Goal: Task Accomplishment & Management: Manage account settings

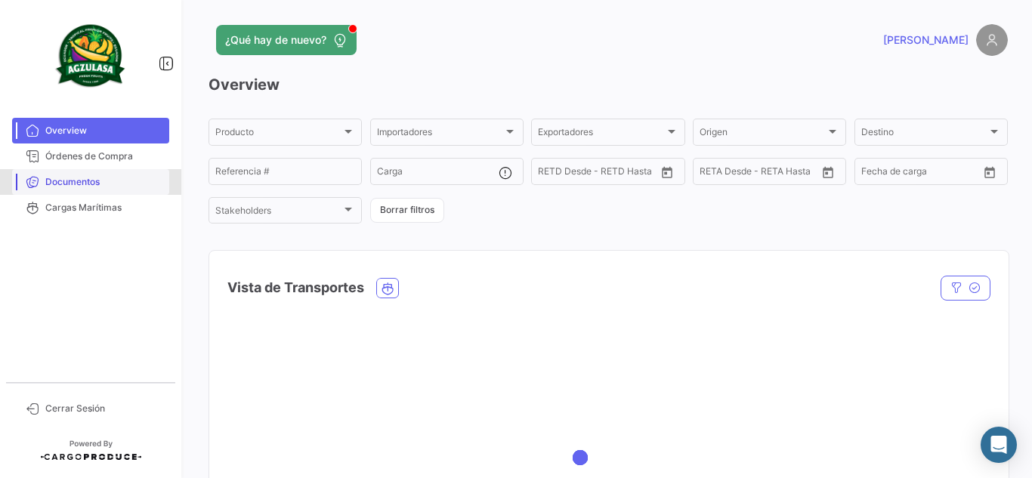
click at [104, 178] on span "Documentos" at bounding box center [104, 182] width 118 height 14
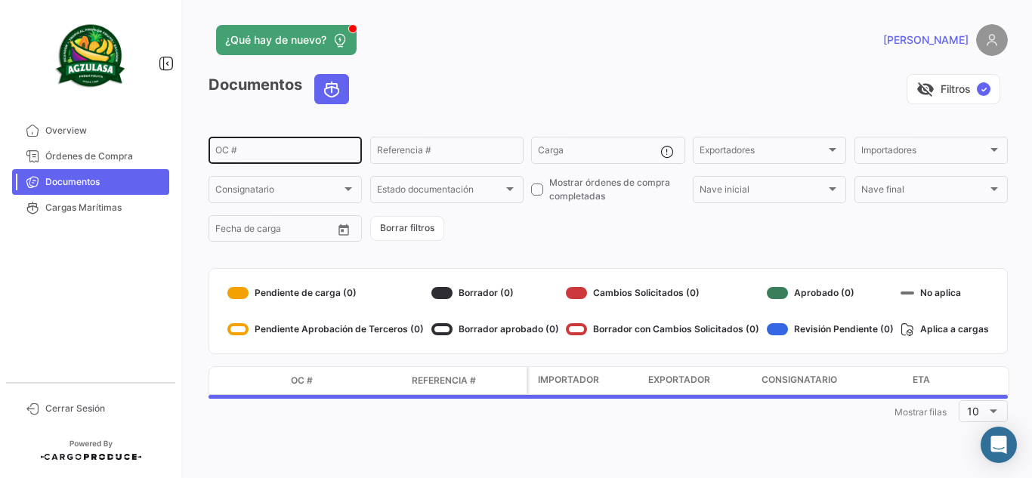
click at [247, 146] on div "OC #" at bounding box center [285, 148] width 140 height 29
paste input "GQL0415395"
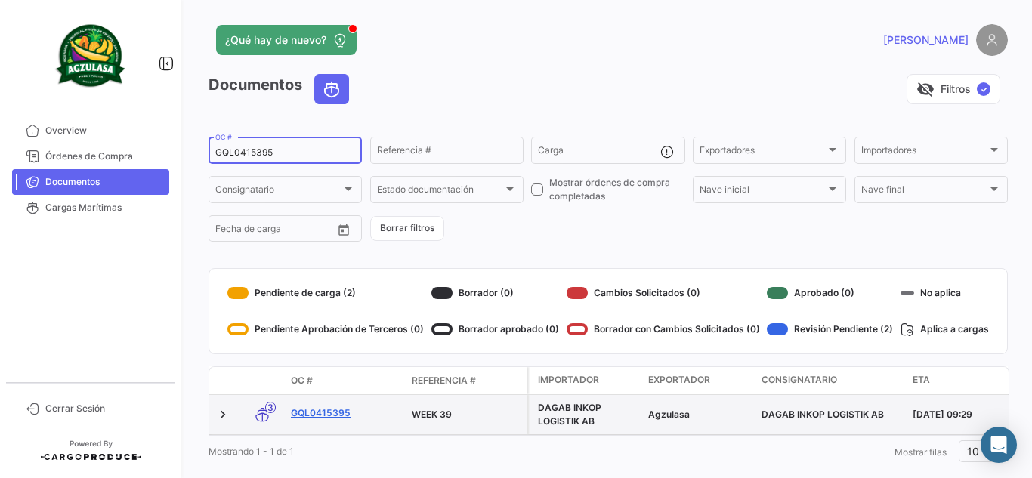
type input "GQL0415395"
click at [329, 418] on link "GQL0415395" at bounding box center [345, 413] width 109 height 14
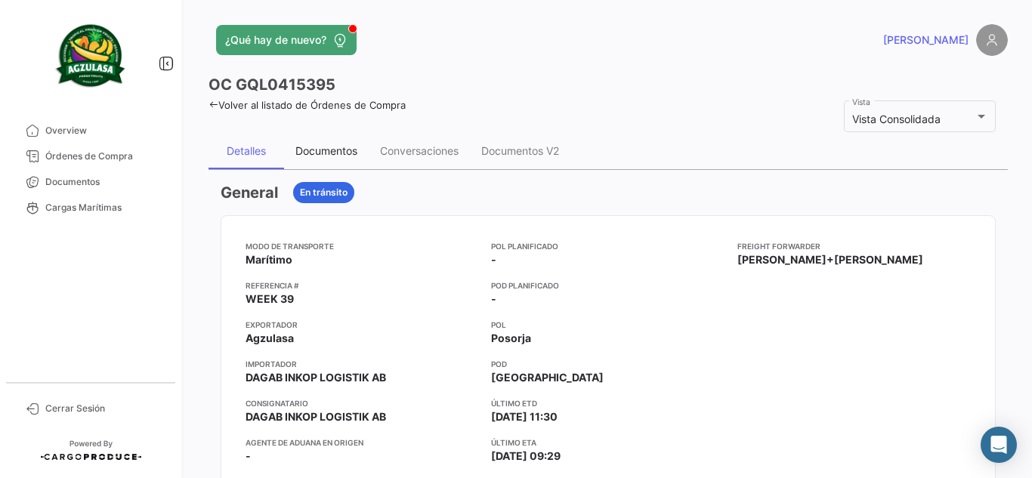
click at [354, 150] on div "Documentos" at bounding box center [326, 150] width 62 height 13
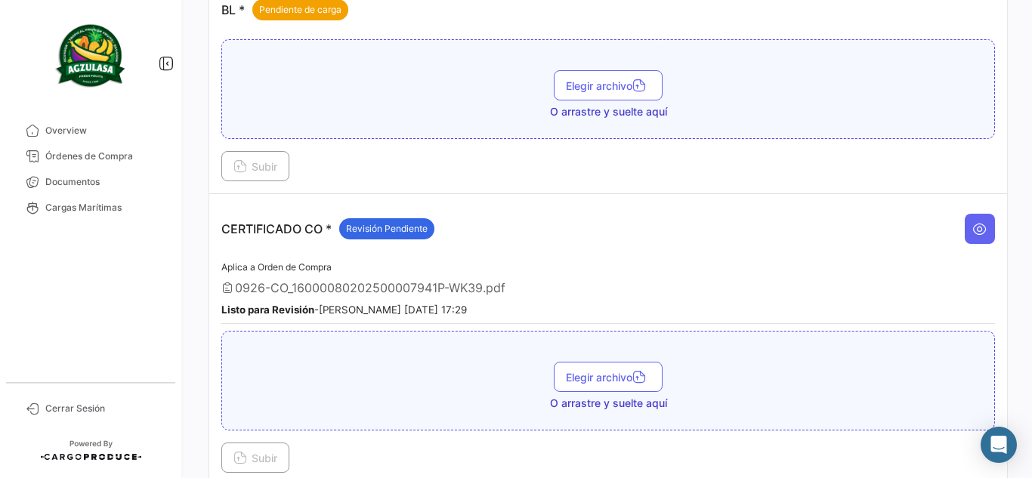
scroll to position [227, 0]
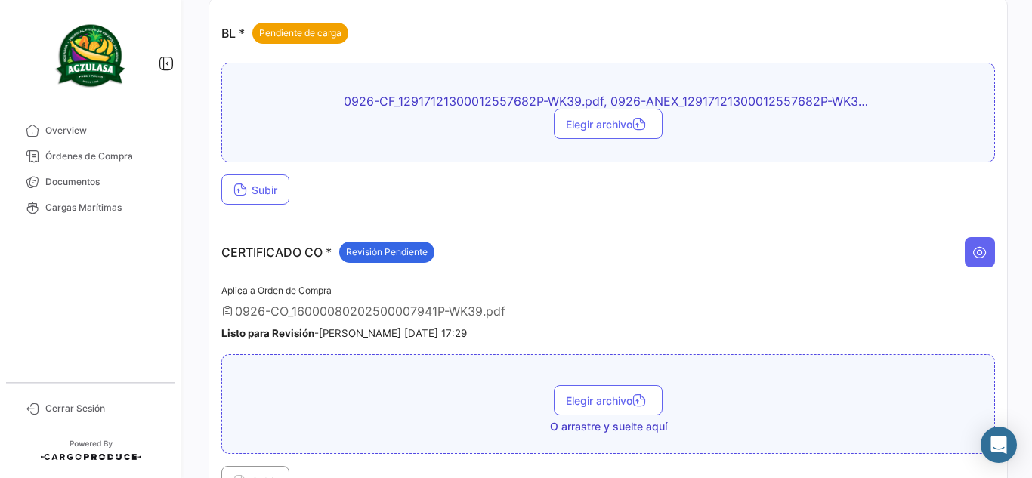
click at [251, 205] on td "BL * Pendiente de carga 0926-CF_12917121300012557682P-WK39.pdf, 0926-ANEX_12917…" at bounding box center [608, 107] width 798 height 219
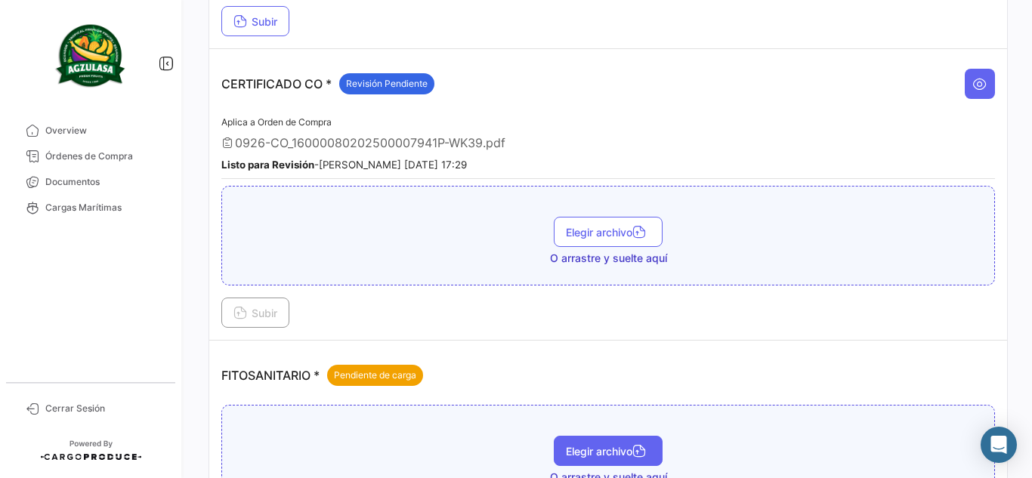
scroll to position [604, 0]
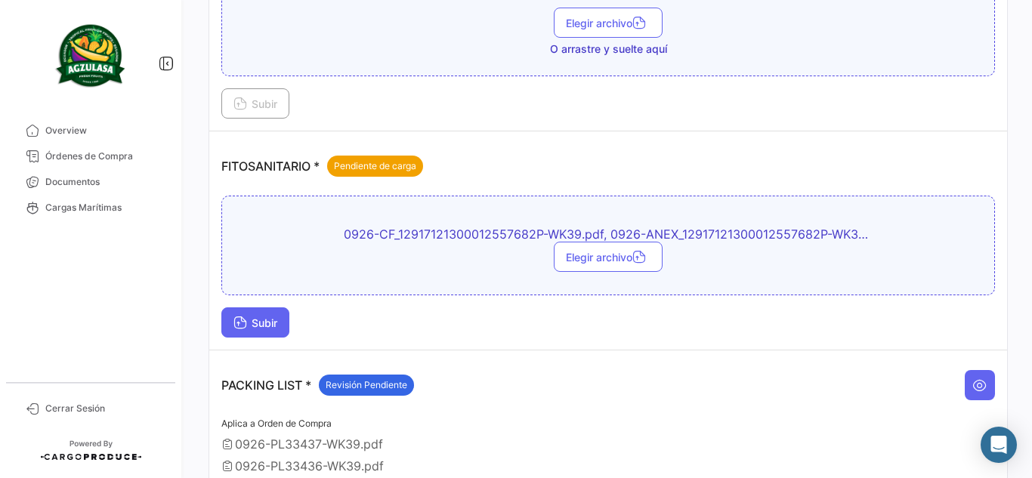
click at [258, 326] on span "Subir" at bounding box center [255, 323] width 44 height 13
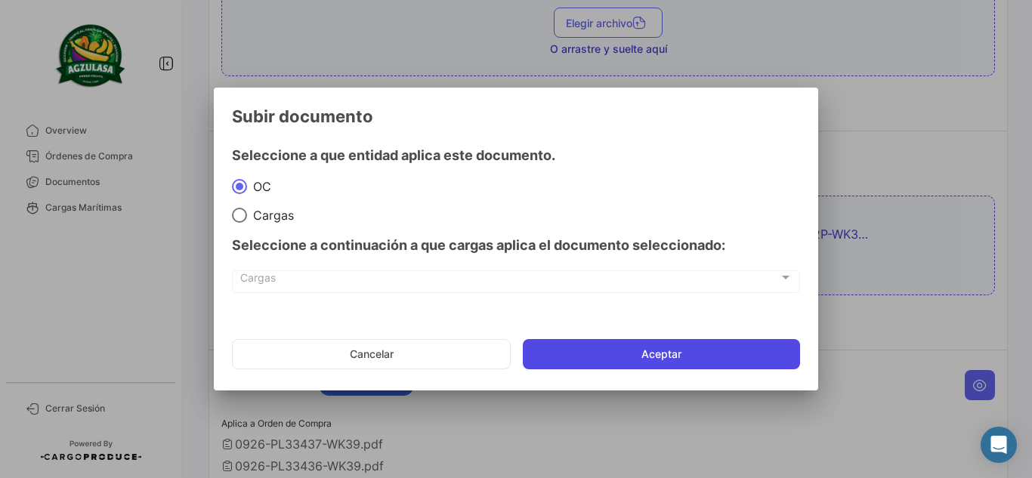
click at [628, 355] on button "Aceptar" at bounding box center [661, 354] width 277 height 30
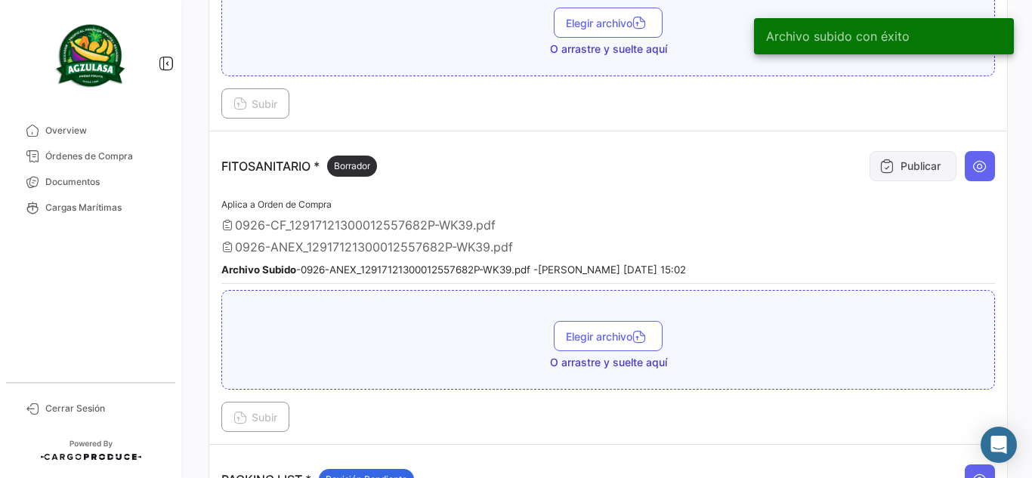
click at [889, 174] on button "Publicar" at bounding box center [913, 166] width 87 height 30
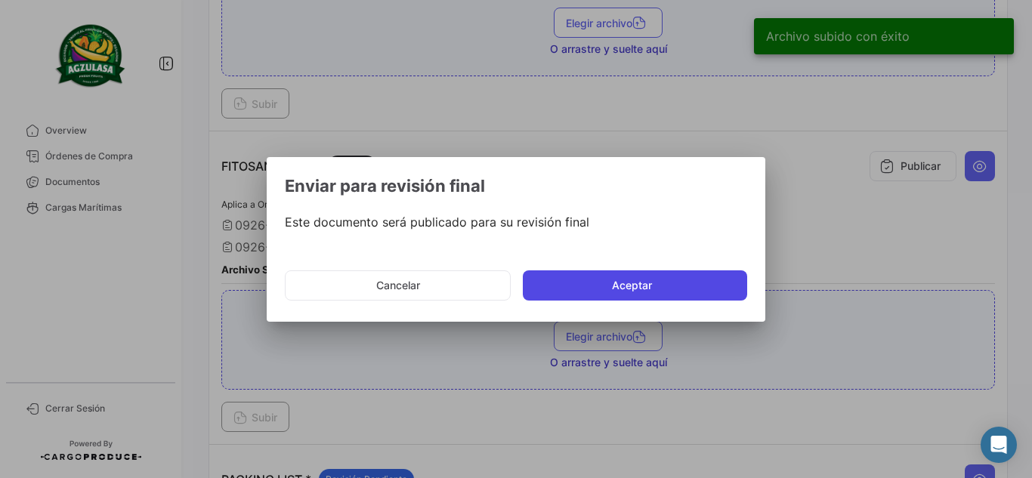
click at [685, 286] on button "Aceptar" at bounding box center [635, 285] width 224 height 30
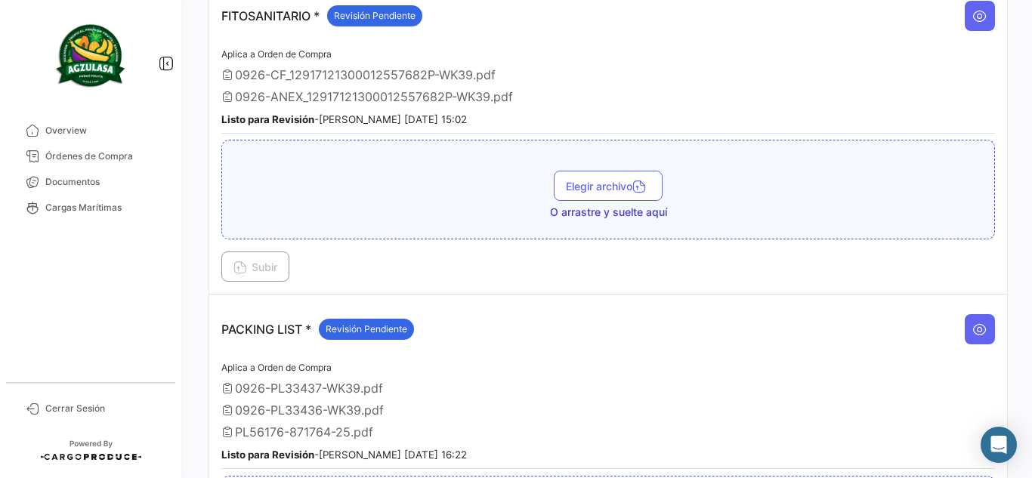
scroll to position [755, 0]
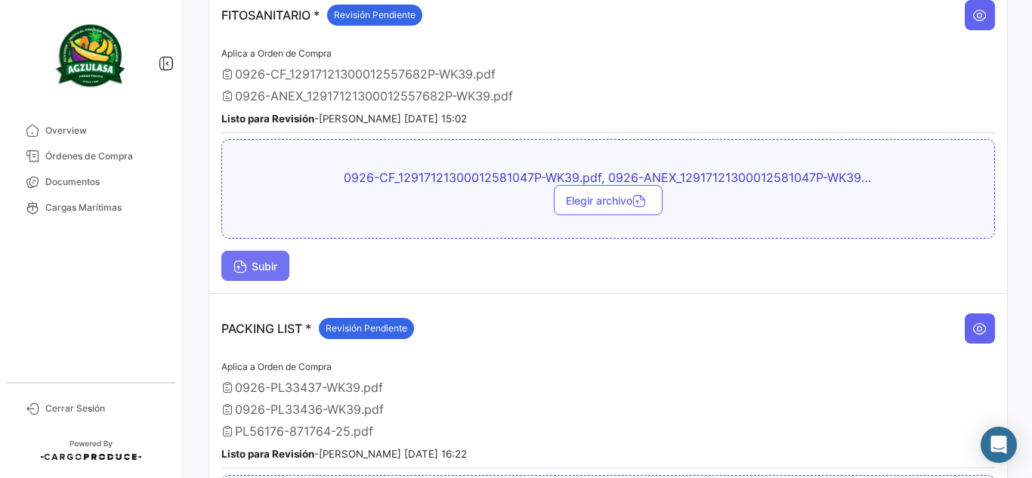
click at [272, 265] on span "Subir" at bounding box center [255, 266] width 44 height 13
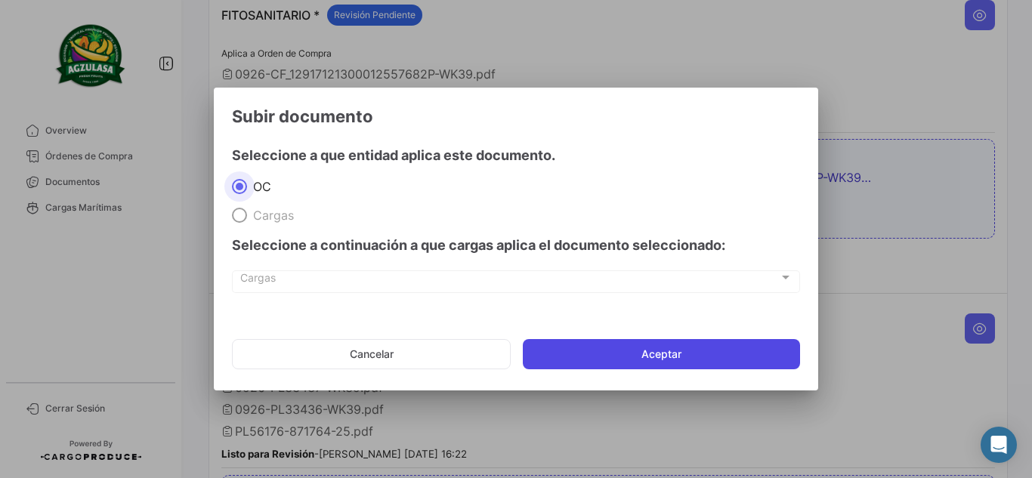
click at [695, 345] on button "Aceptar" at bounding box center [661, 354] width 277 height 30
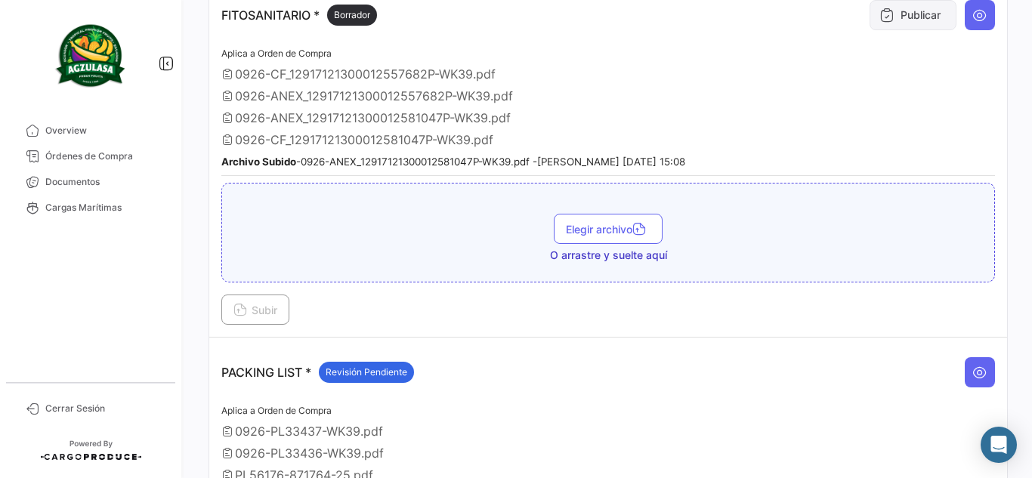
click at [929, 15] on button "Publicar" at bounding box center [913, 15] width 87 height 30
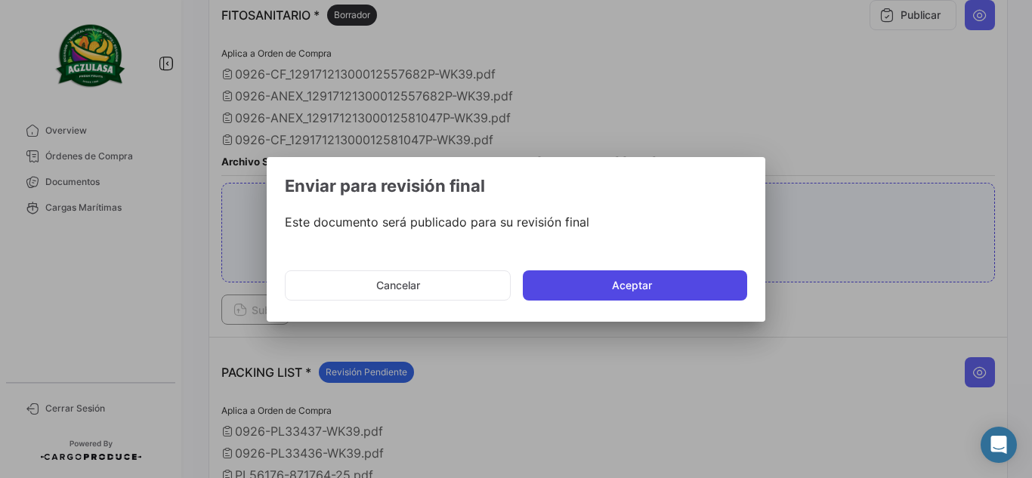
click at [692, 284] on button "Aceptar" at bounding box center [635, 285] width 224 height 30
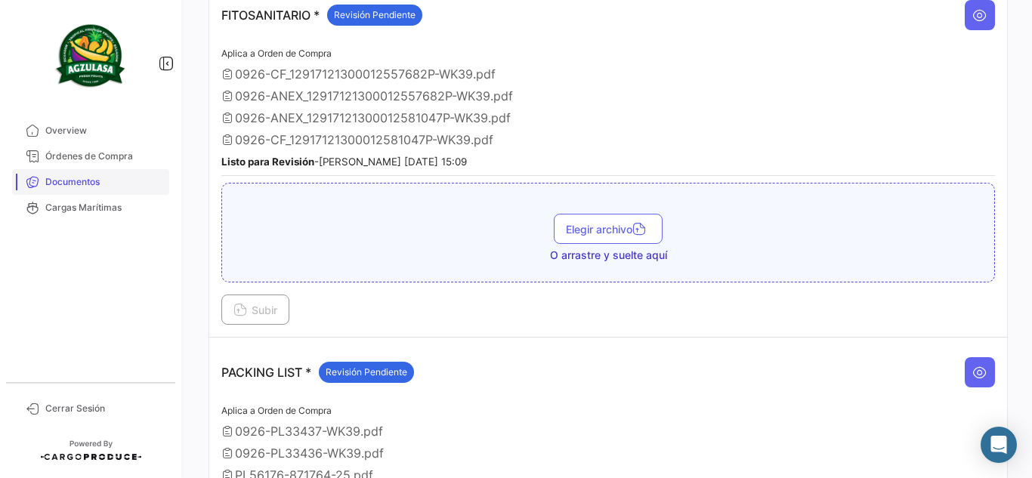
click at [117, 190] on link "Documentos" at bounding box center [90, 182] width 157 height 26
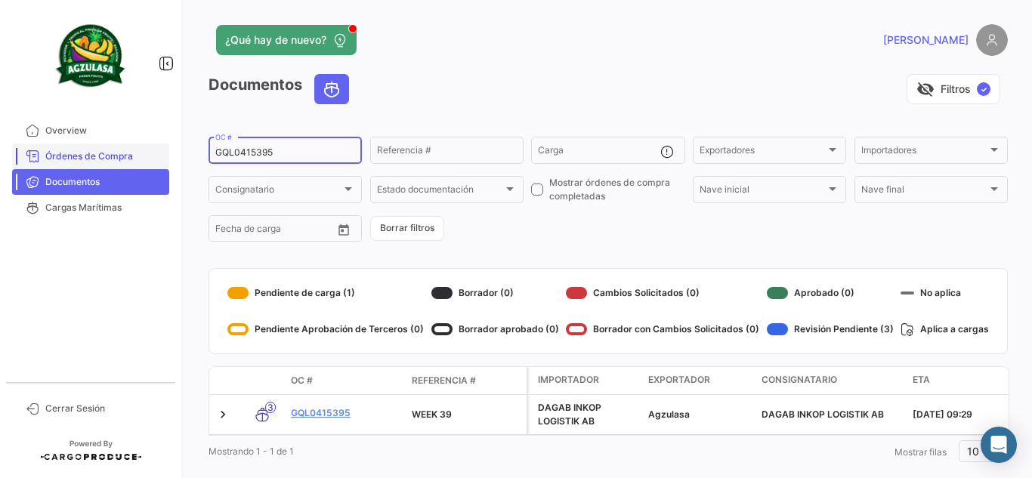
drag, startPoint x: 305, startPoint y: 157, endPoint x: 85, endPoint y: 148, distance: 220.0
click at [85, 148] on mat-sidenav-container "Overview Órdenes de Compra Documentos Cargas Marítimas Cerrar Sesión ¿Qué hay d…" at bounding box center [516, 239] width 1032 height 478
paste input "EBKG14277363"
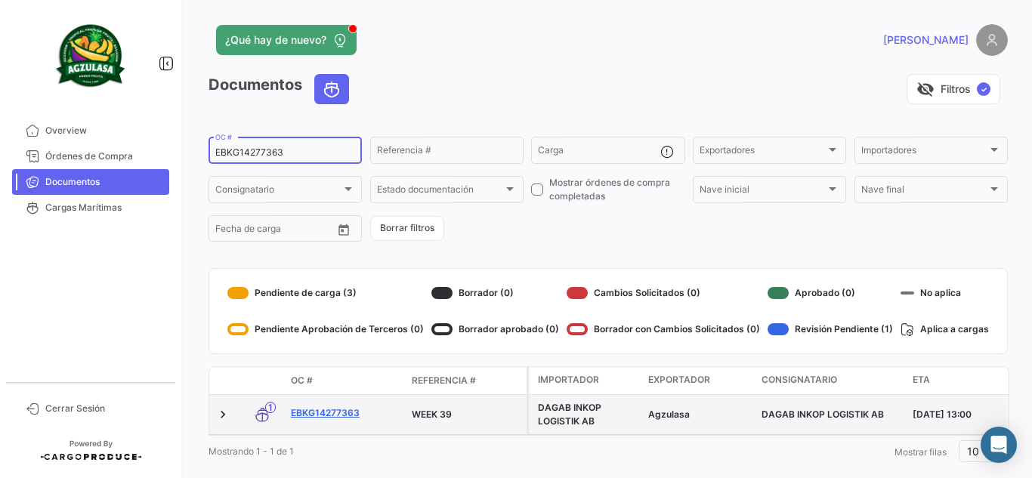
type input "EBKG14277363"
click at [337, 410] on link "EBKG14277363" at bounding box center [345, 413] width 109 height 14
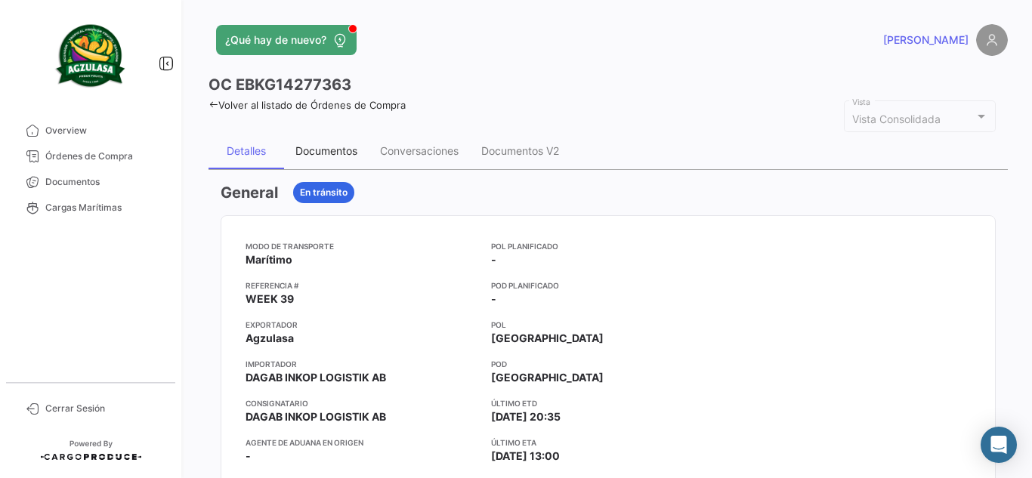
click at [335, 156] on div "Documentos" at bounding box center [326, 150] width 62 height 13
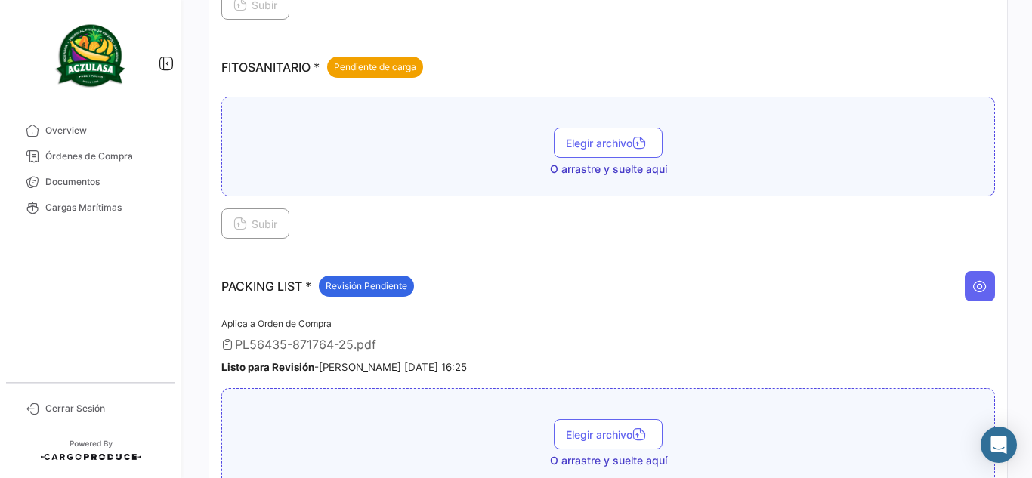
scroll to position [604, 0]
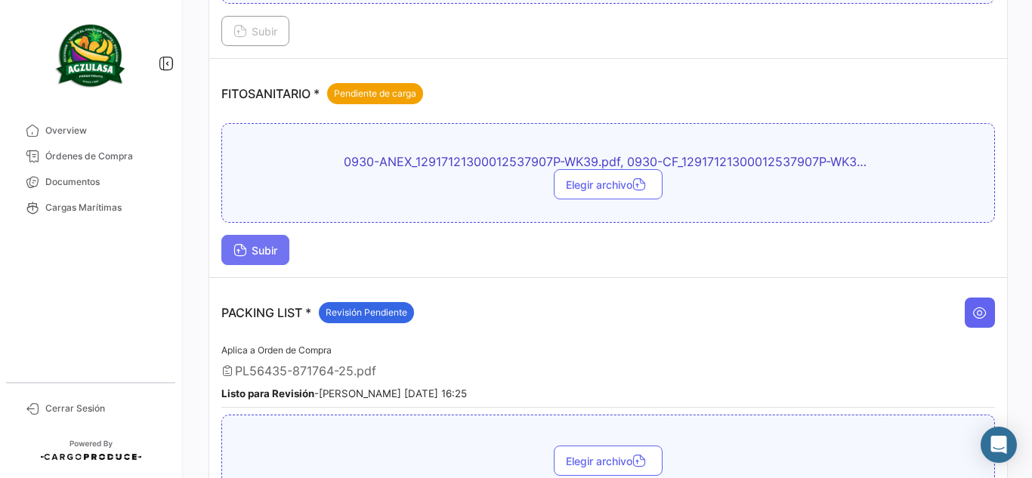
click at [258, 254] on span "Subir" at bounding box center [255, 250] width 44 height 13
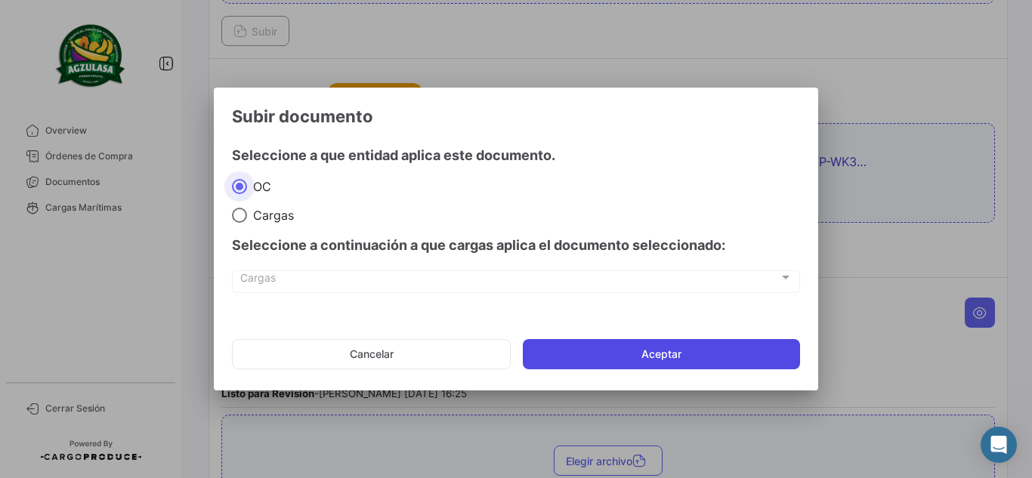
click at [595, 348] on button "Aceptar" at bounding box center [661, 354] width 277 height 30
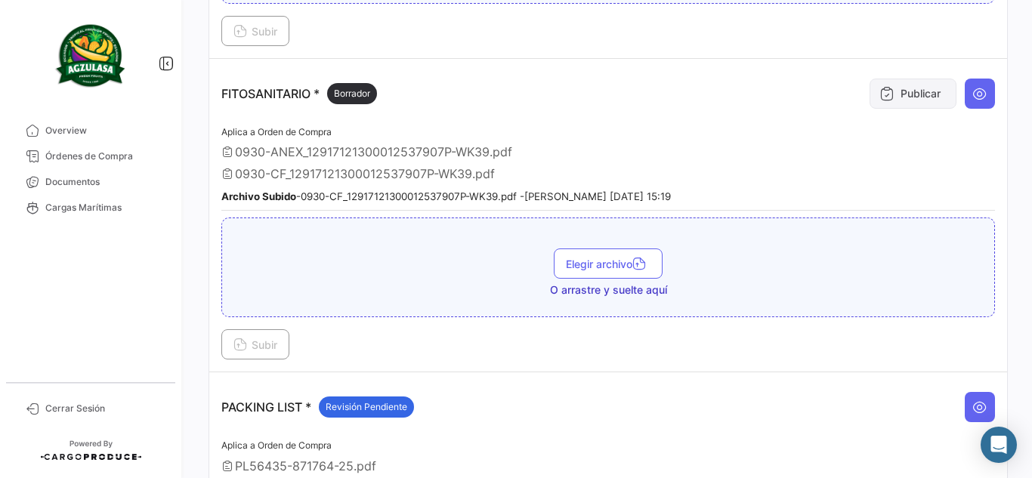
click at [927, 94] on button "Publicar" at bounding box center [913, 94] width 87 height 30
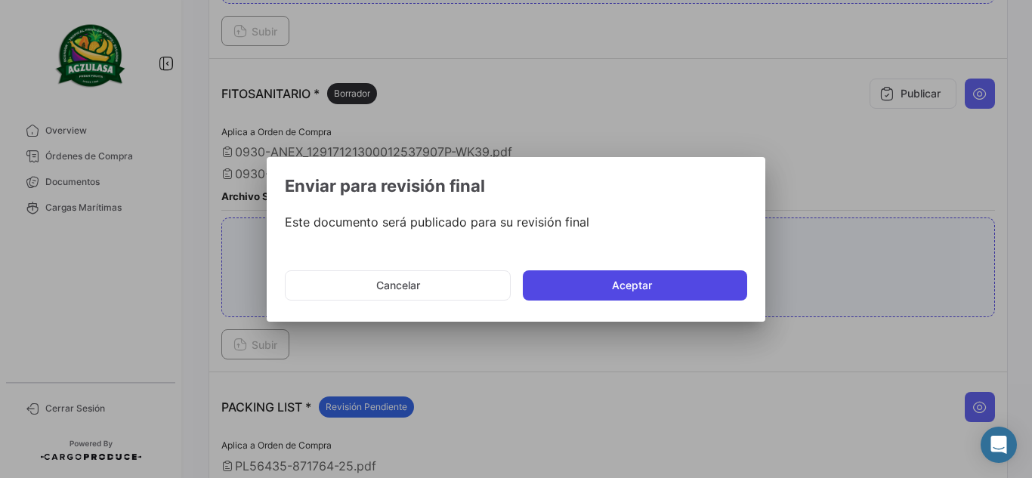
click at [584, 288] on button "Aceptar" at bounding box center [635, 285] width 224 height 30
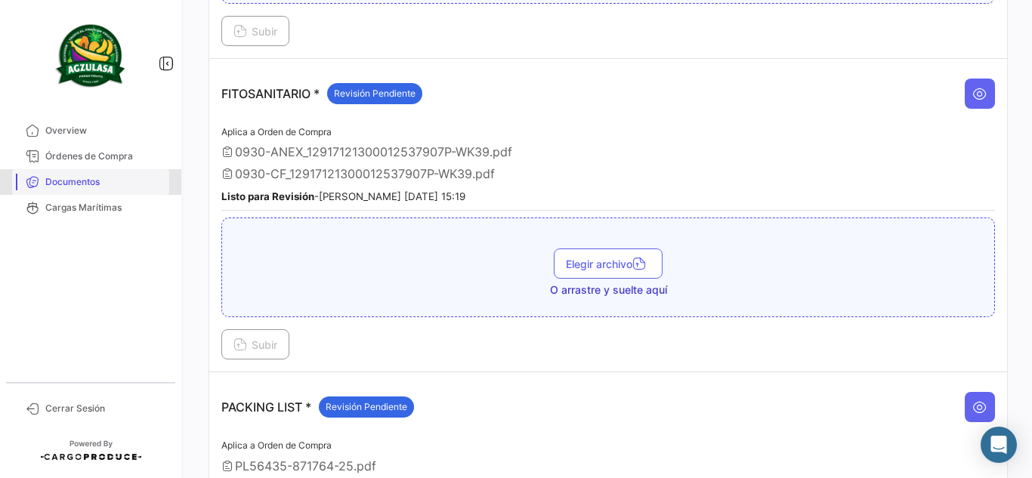
click at [118, 185] on span "Documentos" at bounding box center [104, 182] width 118 height 14
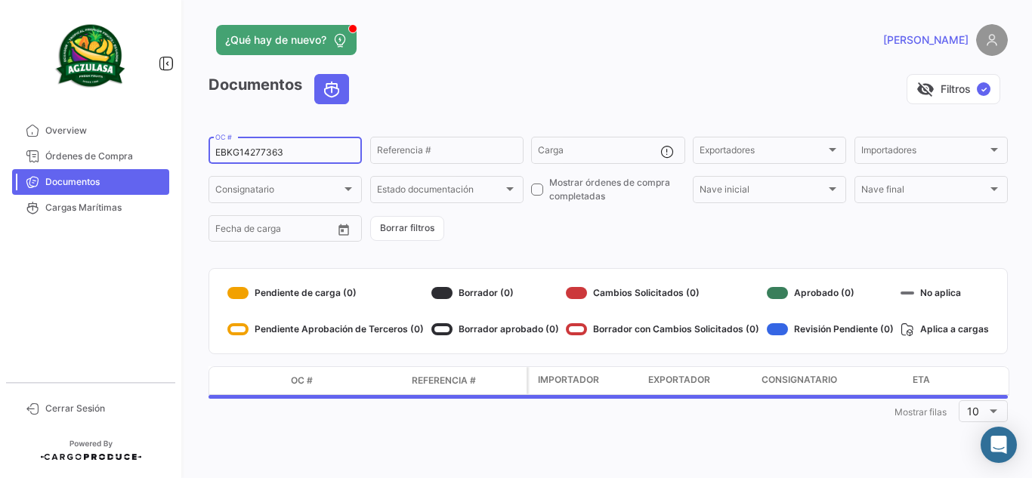
drag, startPoint x: 290, startPoint y: 147, endPoint x: 249, endPoint y: 147, distance: 40.8
click at [249, 147] on div "EBKG14277363 OC #" at bounding box center [285, 148] width 140 height 29
drag, startPoint x: 286, startPoint y: 150, endPoint x: 63, endPoint y: 122, distance: 224.6
click at [85, 131] on mat-sidenav-container "Overview Órdenes de Compra Documentos Cargas Marítimas Cerrar Sesión ¿Qué hay d…" at bounding box center [516, 239] width 1032 height 478
paste input "GQL0415535"
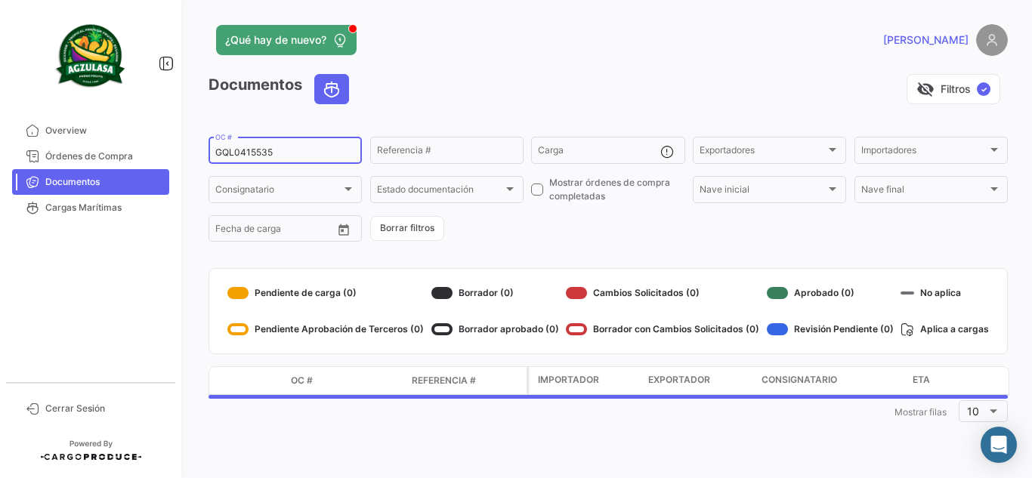
type input "GQL0415535"
click at [475, 95] on div "visibility_off Filtros ✓" at bounding box center [684, 89] width 647 height 30
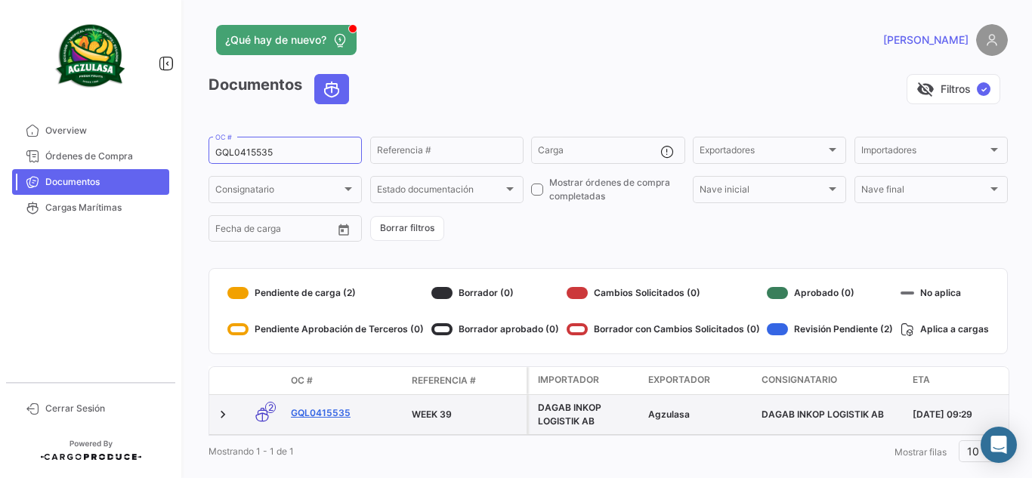
click at [299, 409] on link "GQL0415535" at bounding box center [345, 413] width 109 height 14
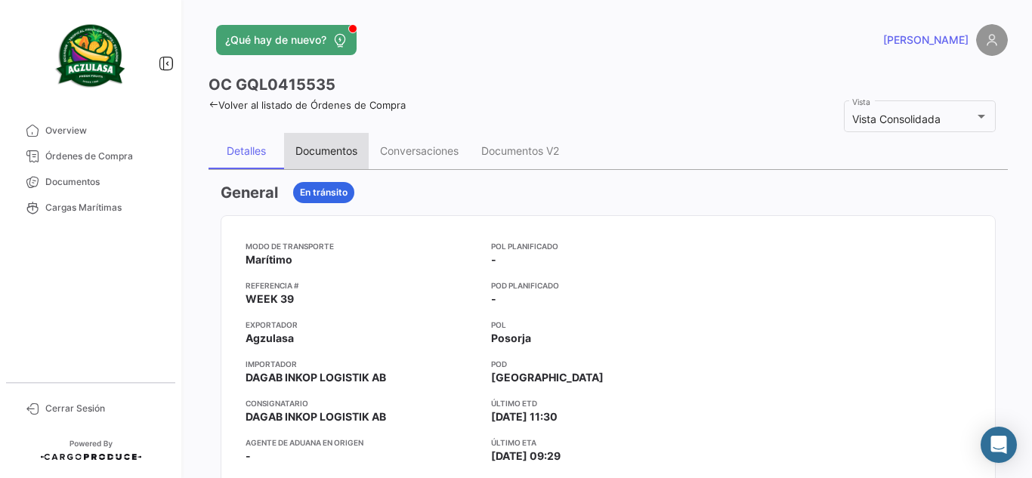
click at [323, 150] on div "Documentos" at bounding box center [326, 150] width 62 height 13
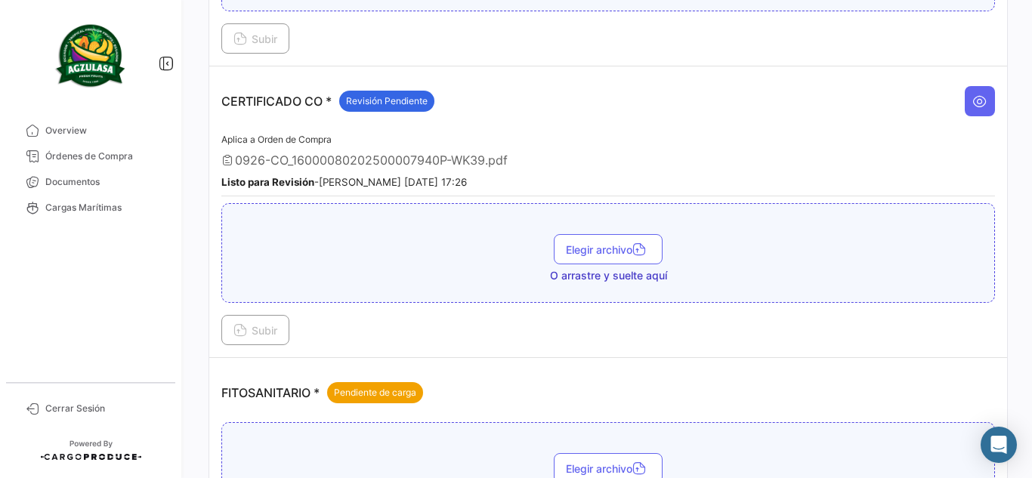
scroll to position [529, 0]
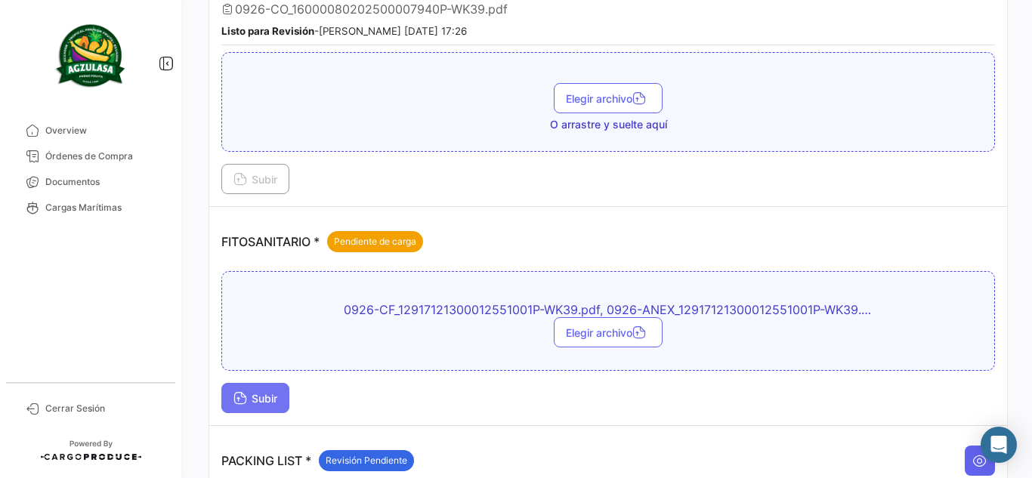
click at [270, 402] on span "Subir" at bounding box center [255, 398] width 44 height 13
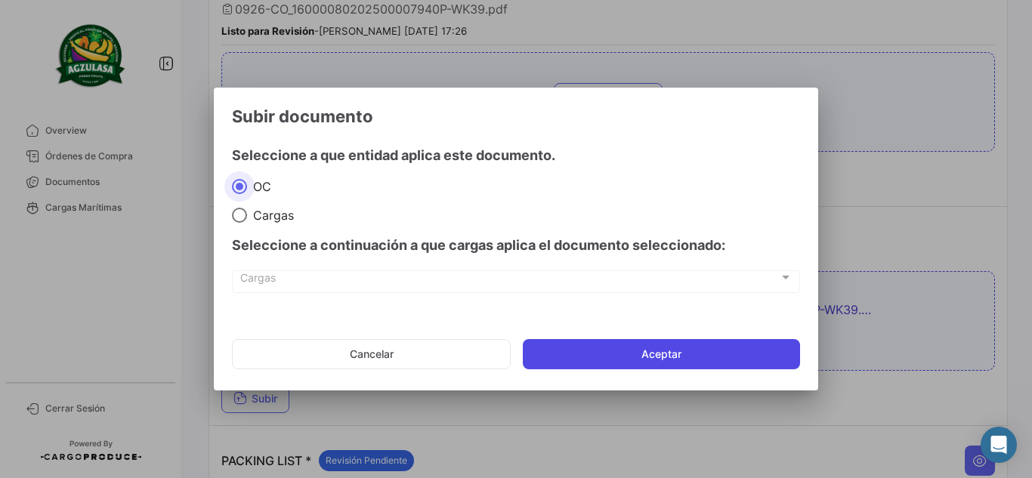
click at [595, 362] on button "Aceptar" at bounding box center [661, 354] width 277 height 30
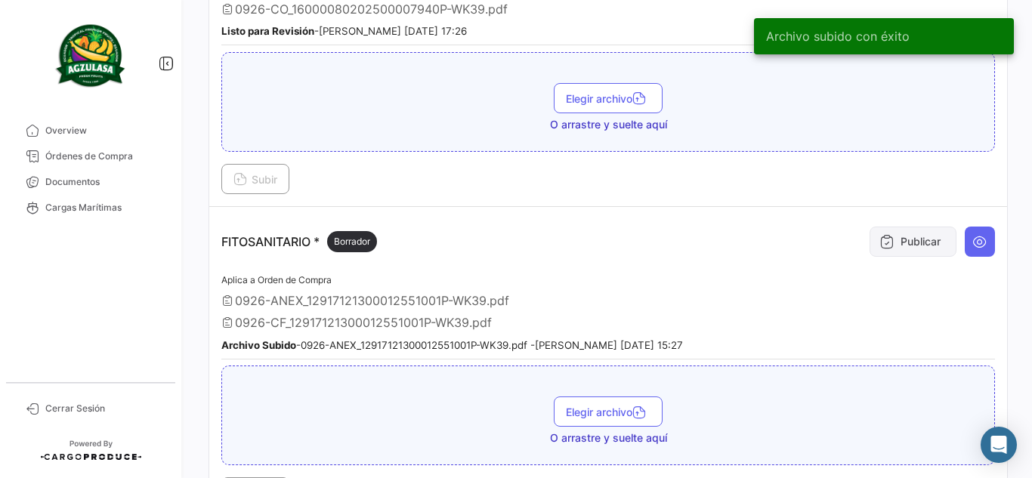
click at [919, 236] on button "Publicar" at bounding box center [913, 242] width 87 height 30
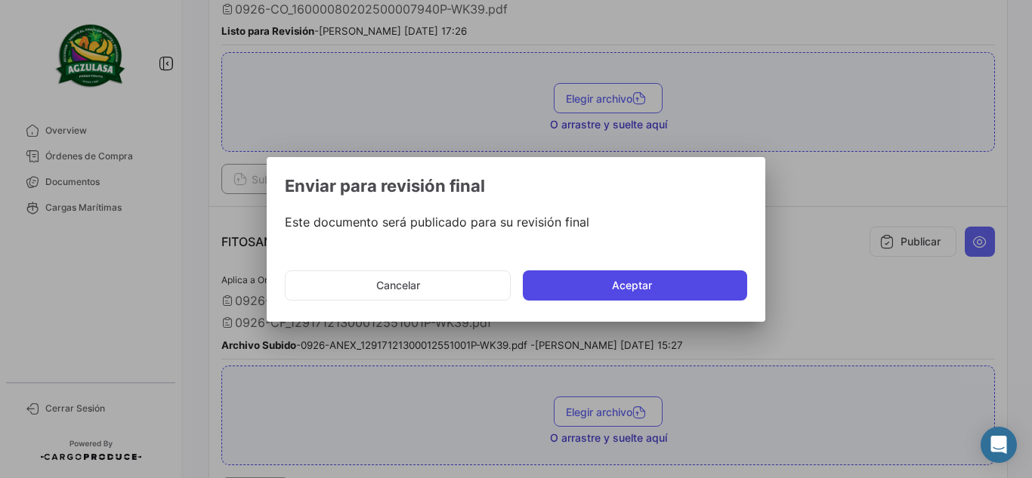
click at [731, 295] on button "Aceptar" at bounding box center [635, 285] width 224 height 30
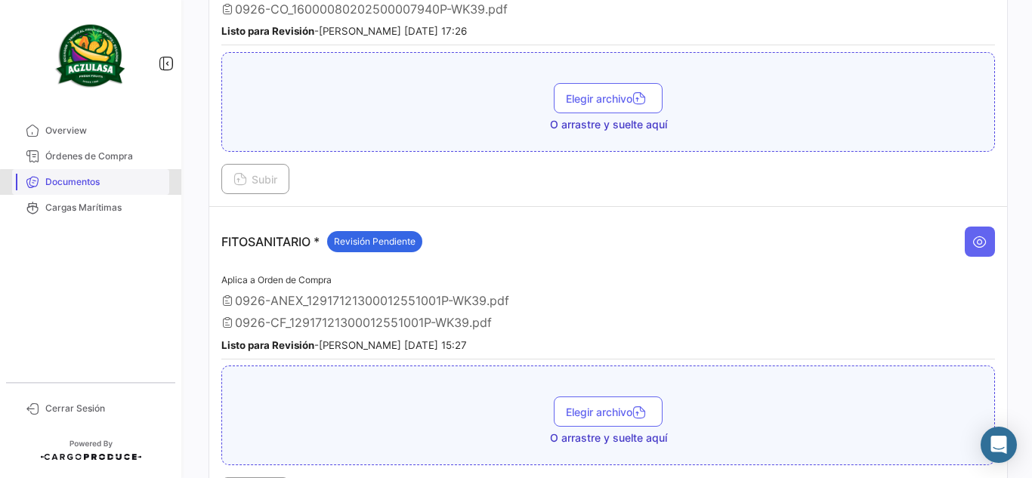
click at [144, 185] on span "Documentos" at bounding box center [104, 182] width 118 height 14
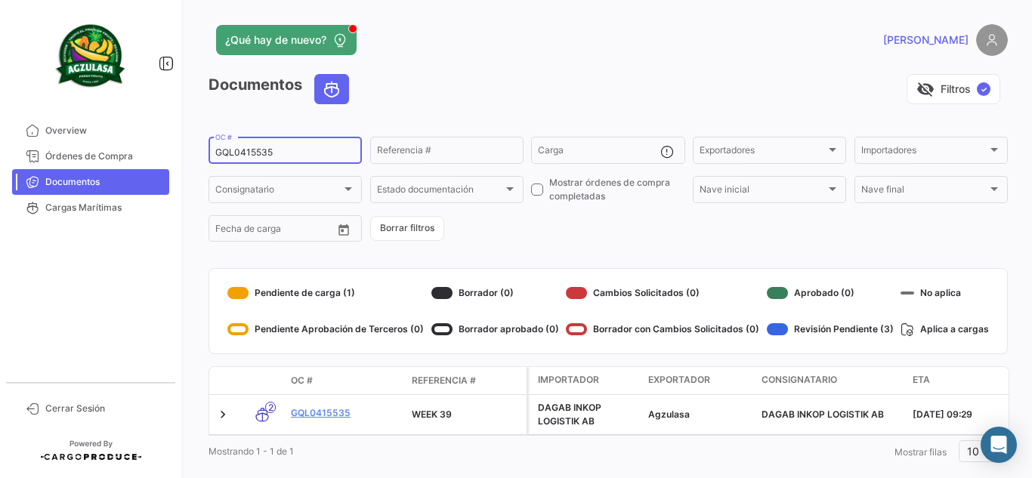
drag, startPoint x: 321, startPoint y: 144, endPoint x: 224, endPoint y: 152, distance: 97.7
click at [224, 152] on div "GQL0415535 OC #" at bounding box center [285, 148] width 140 height 29
drag, startPoint x: 330, startPoint y: 161, endPoint x: 232, endPoint y: 153, distance: 98.5
click at [232, 153] on div "GQL0415535 OC #" at bounding box center [285, 148] width 140 height 29
drag, startPoint x: 305, startPoint y: 154, endPoint x: 167, endPoint y: 147, distance: 138.4
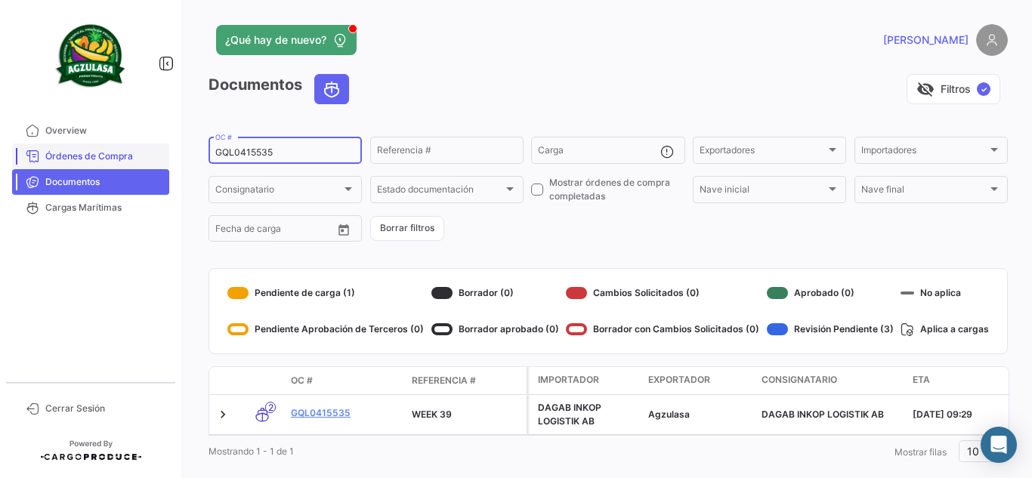
click at [187, 150] on div "¿Qué hay de nuevo? [PERSON_NAME] Documentos visibility_off Filtros ✓ GQL0415535…" at bounding box center [608, 239] width 848 height 478
paste input "EBKG14277327"
type input "EBKG14277327"
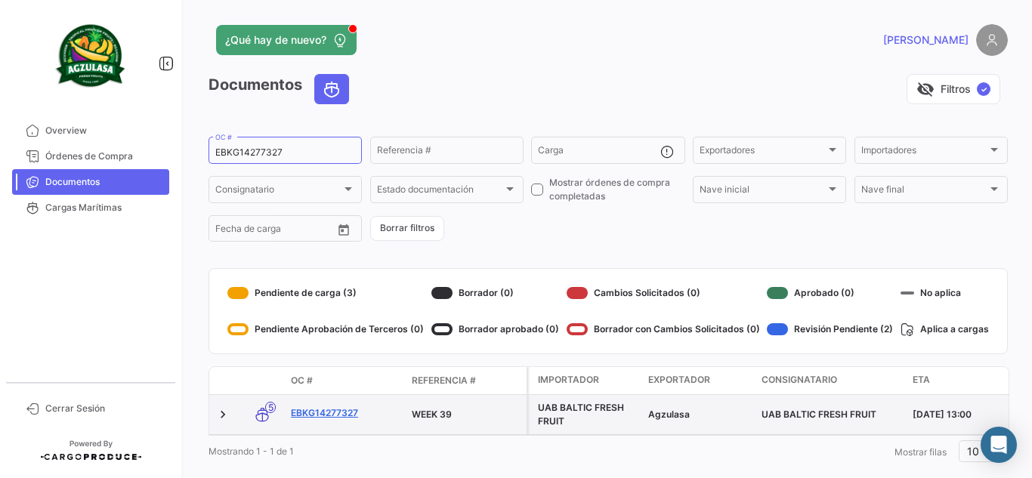
click at [341, 416] on link "EBKG14277327" at bounding box center [345, 413] width 109 height 14
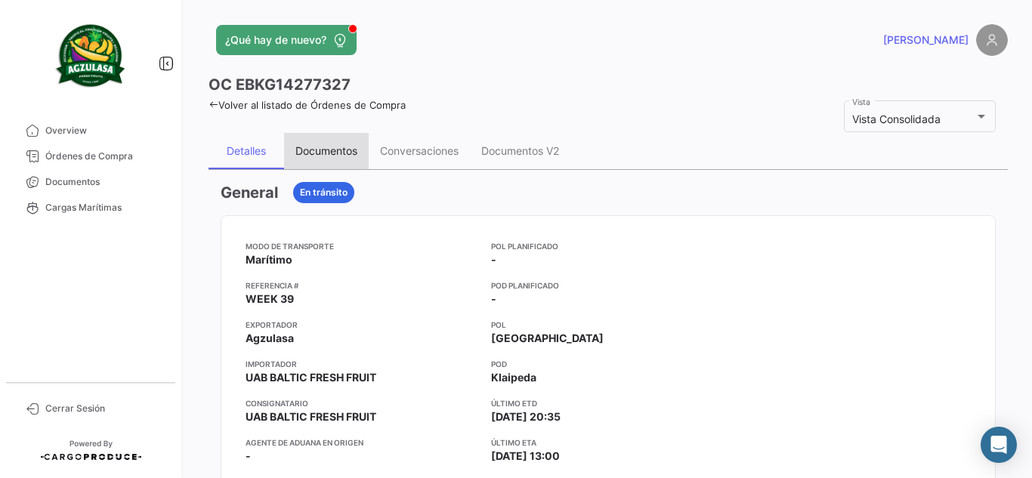
click at [354, 156] on div "Documentos" at bounding box center [326, 150] width 62 height 13
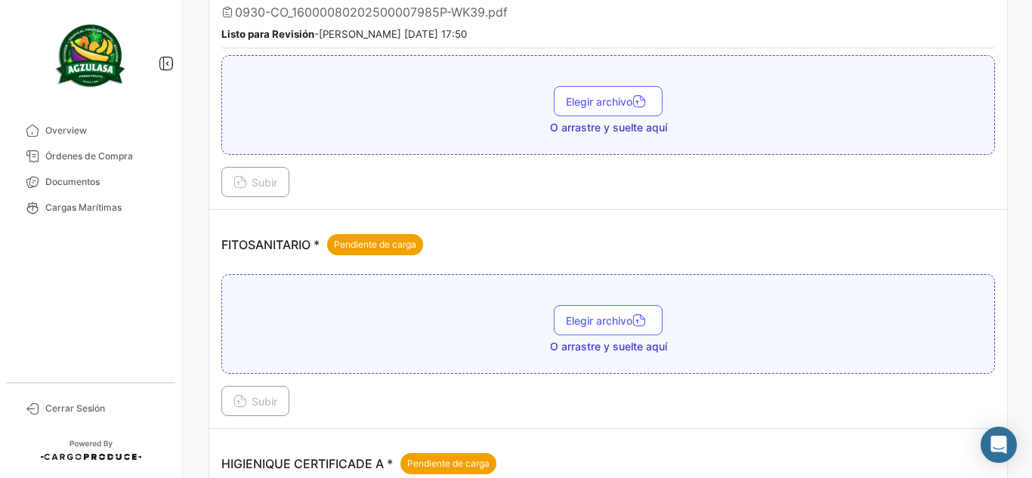
scroll to position [529, 0]
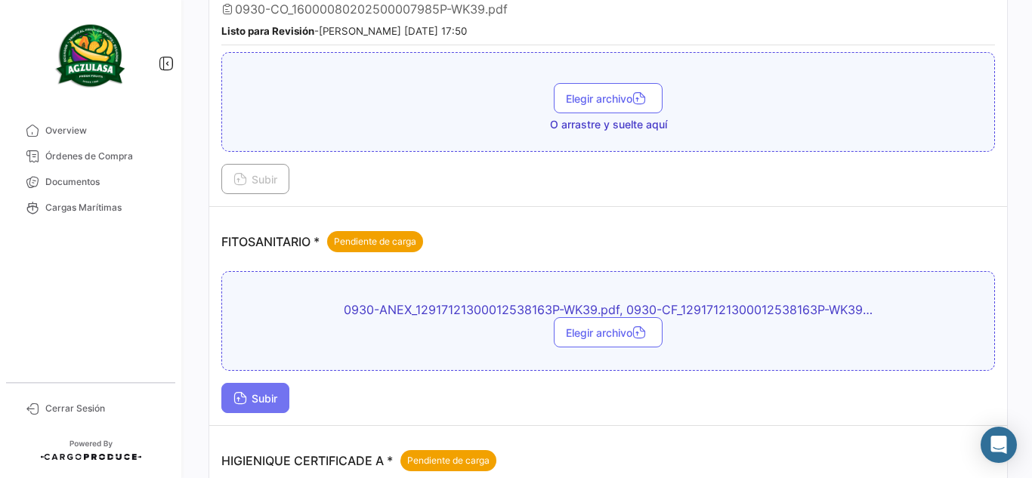
click at [269, 407] on button "Subir" at bounding box center [255, 398] width 68 height 30
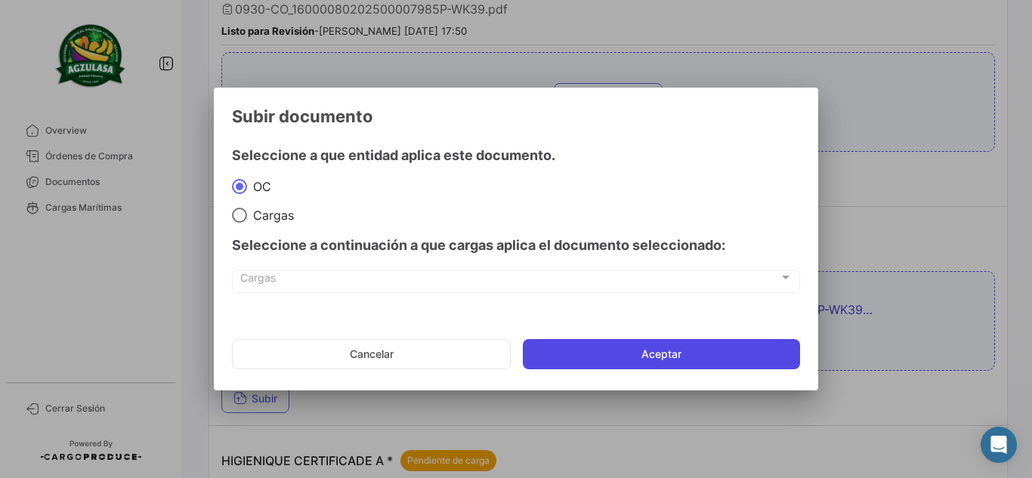
click at [573, 348] on button "Aceptar" at bounding box center [661, 354] width 277 height 30
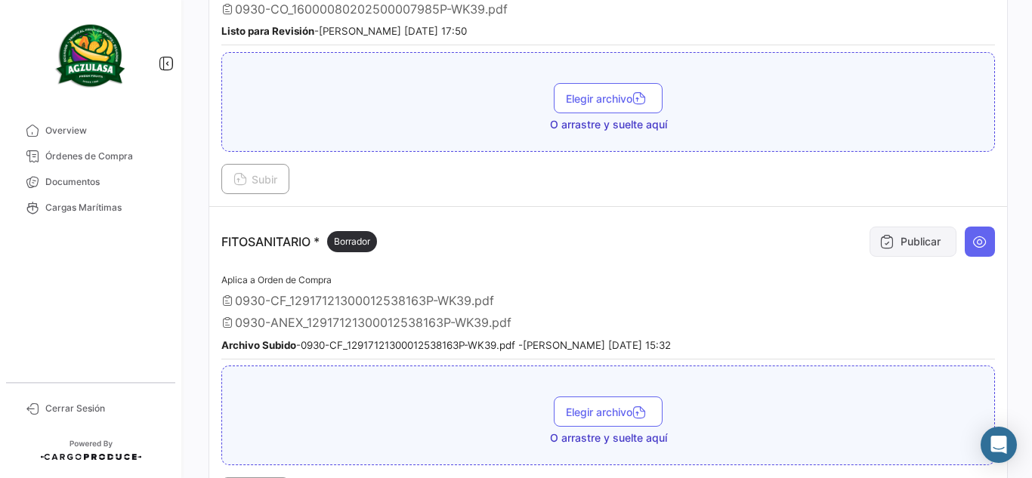
click at [897, 234] on button "Publicar" at bounding box center [913, 242] width 87 height 30
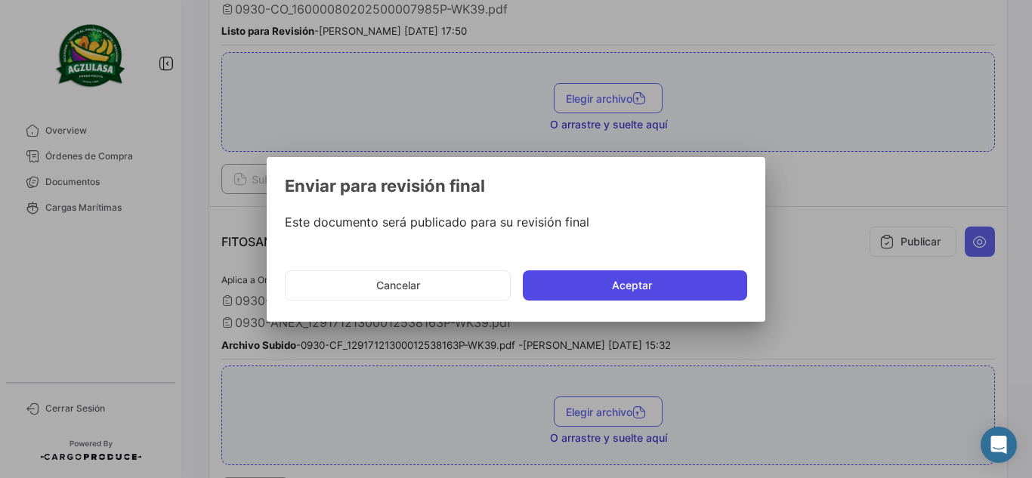
click at [714, 284] on button "Aceptar" at bounding box center [635, 285] width 224 height 30
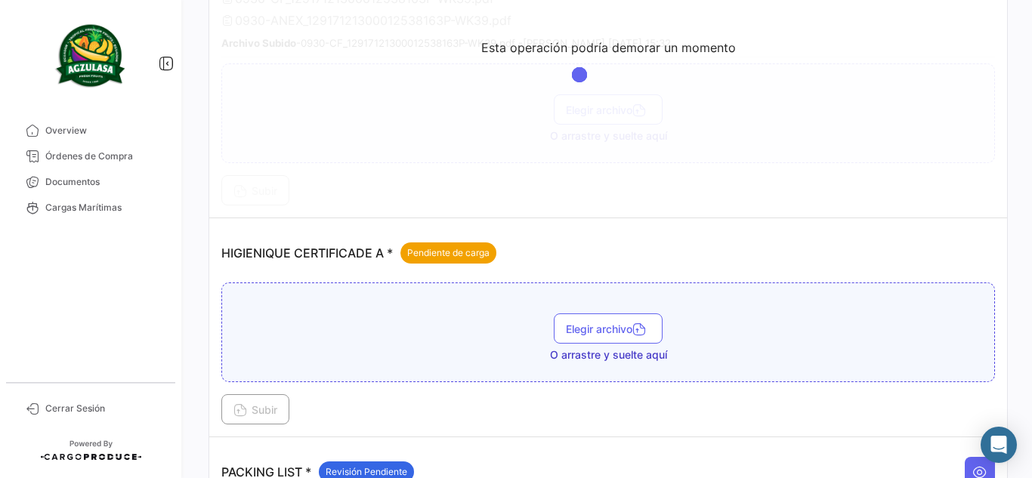
scroll to position [982, 0]
